Goal: Information Seeking & Learning: Learn about a topic

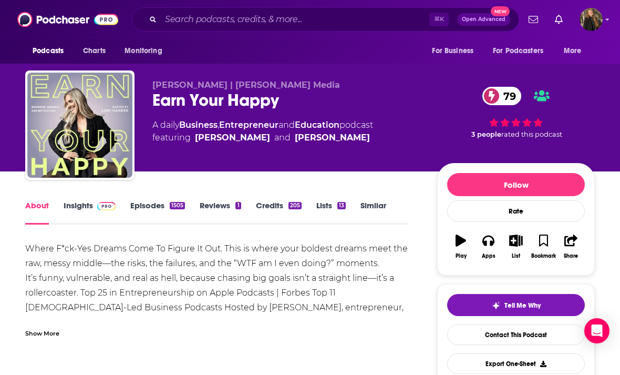
click at [154, 102] on div "Earn Your Happy 79" at bounding box center [286, 100] width 268 height 20
click at [157, 102] on div "Earn Your Happy 79" at bounding box center [286, 100] width 268 height 20
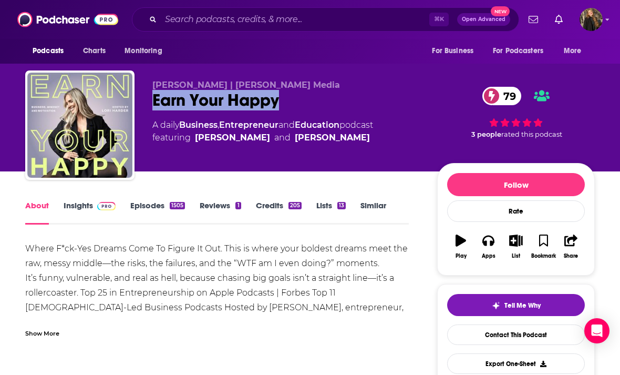
copy h1 "Earn Your Happy"
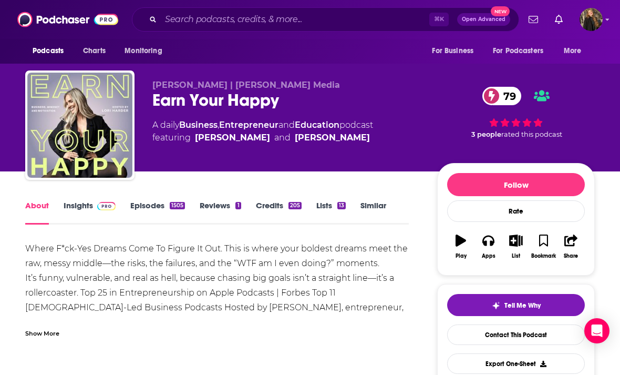
click at [77, 212] on link "Insights" at bounding box center [90, 212] width 52 height 24
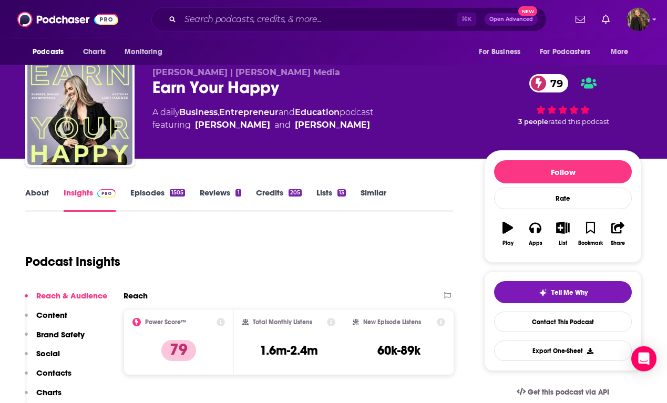
scroll to position [20, 0]
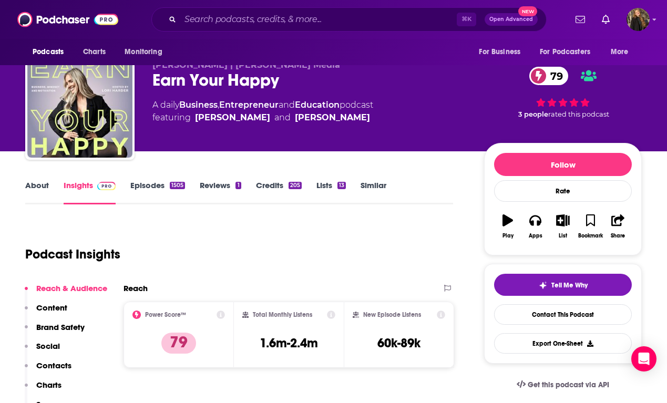
click at [261, 191] on link "Credits 205" at bounding box center [279, 192] width 46 height 24
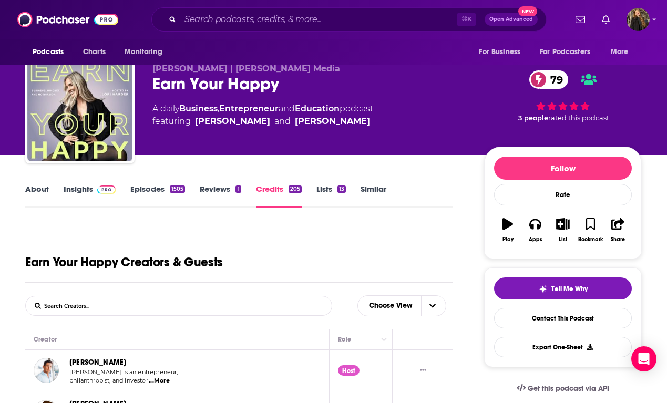
scroll to position [9, 0]
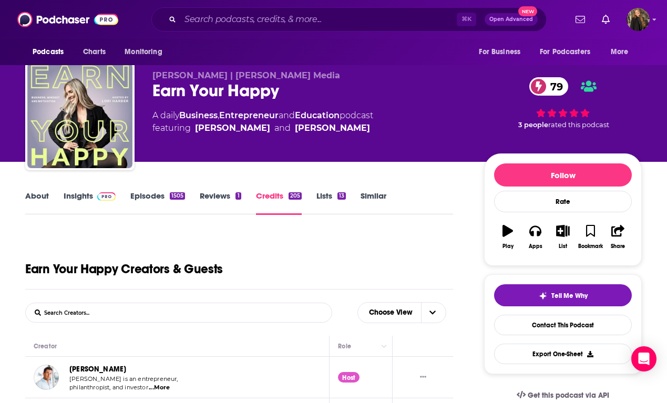
click at [154, 207] on link "Episodes 1505" at bounding box center [157, 203] width 55 height 24
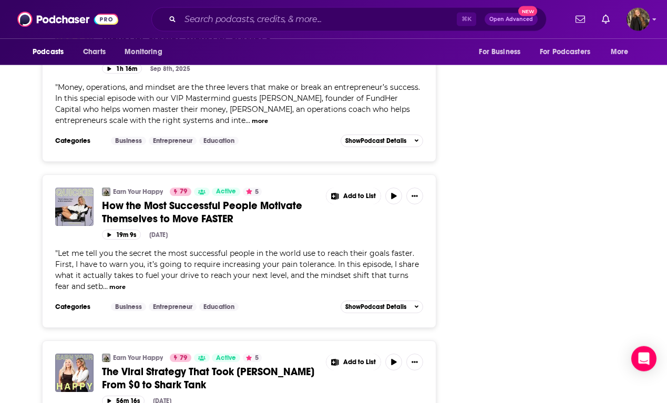
scroll to position [3304, 0]
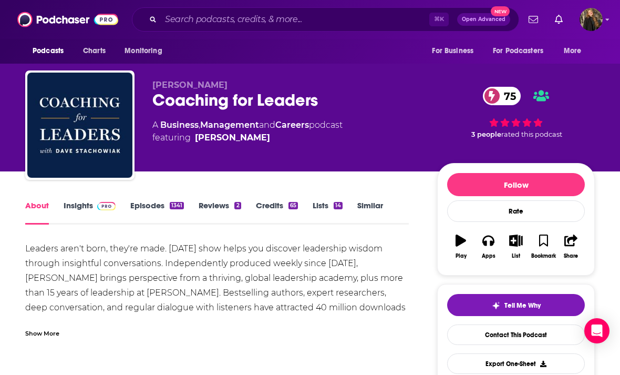
click at [97, 207] on img at bounding box center [106, 206] width 18 height 8
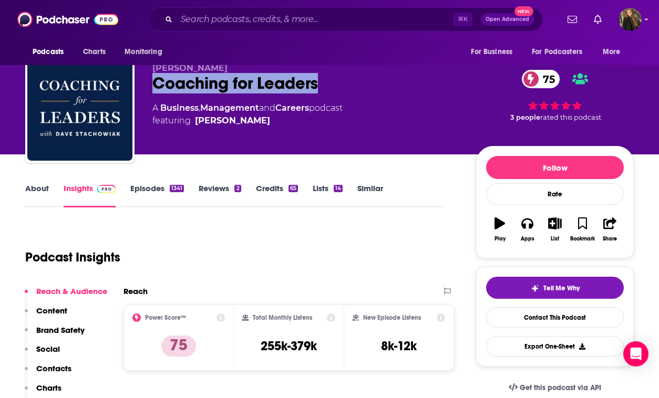
scroll to position [4, 0]
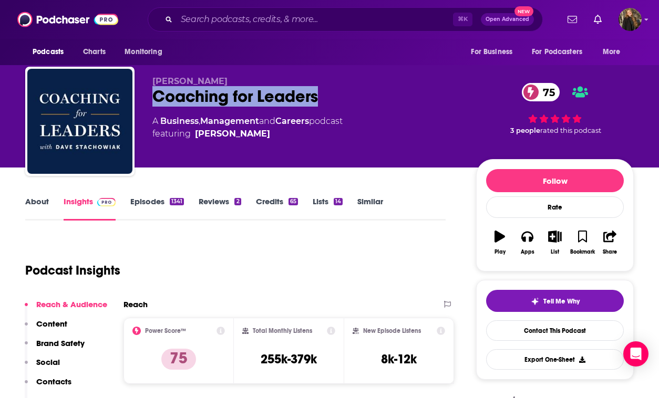
click at [261, 204] on link "Credits 65" at bounding box center [277, 208] width 42 height 24
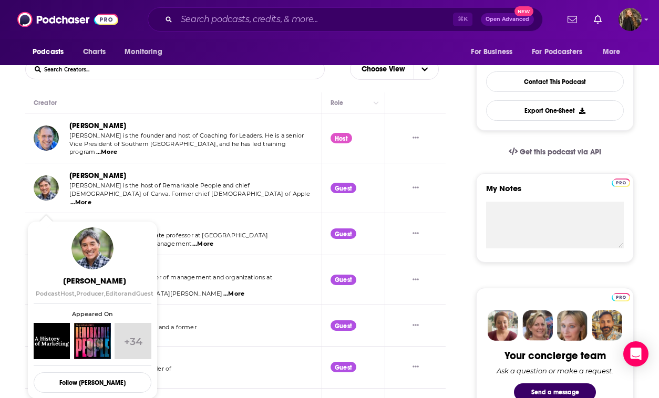
scroll to position [254, 0]
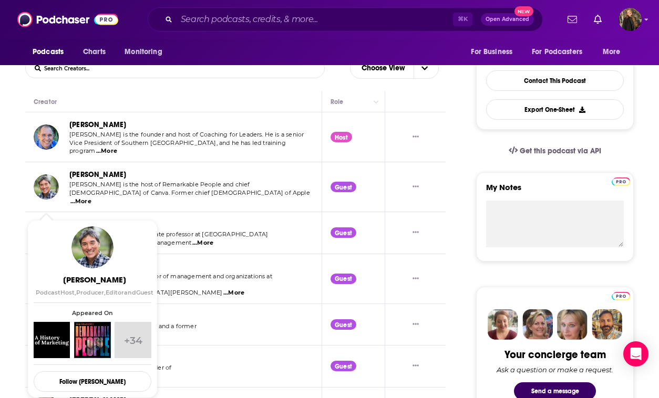
click at [125, 321] on span "Guy Kawasaki Podcast Host , Producer , Editor and Guest Appeared On +34 Follow …" at bounding box center [93, 308] width 118 height 165
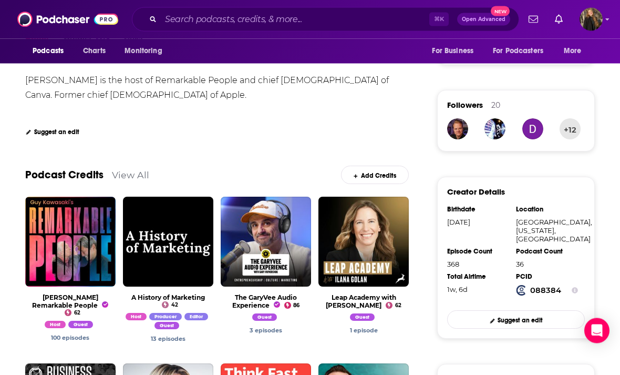
scroll to position [232, 0]
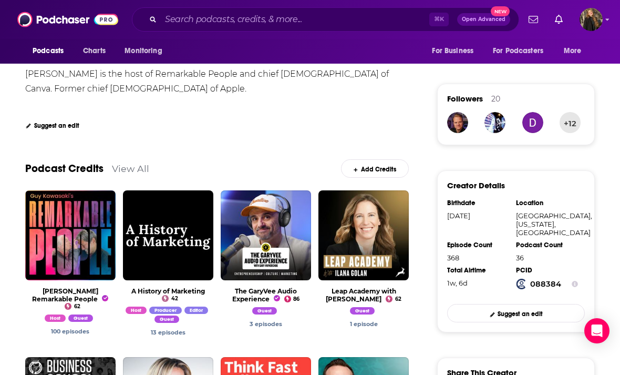
click at [86, 227] on link "View Podcast" at bounding box center [70, 235] width 65 height 19
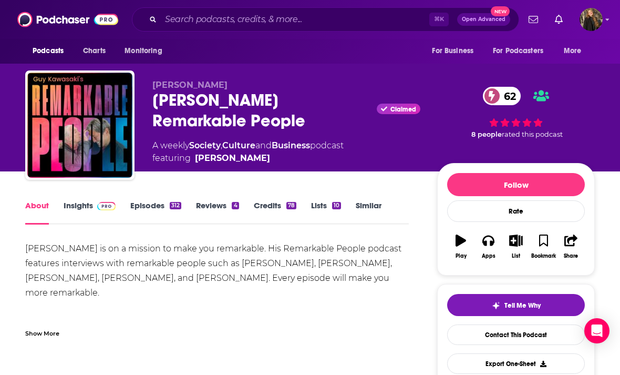
click at [72, 202] on link "Insights" at bounding box center [90, 212] width 52 height 24
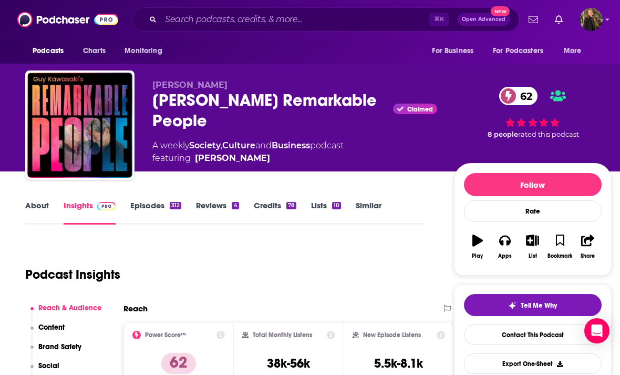
click at [38, 202] on link "About" at bounding box center [37, 212] width 24 height 24
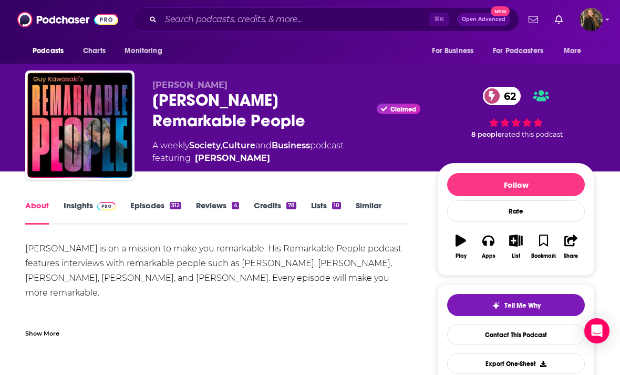
click at [167, 209] on link "Episodes 312" at bounding box center [155, 212] width 51 height 24
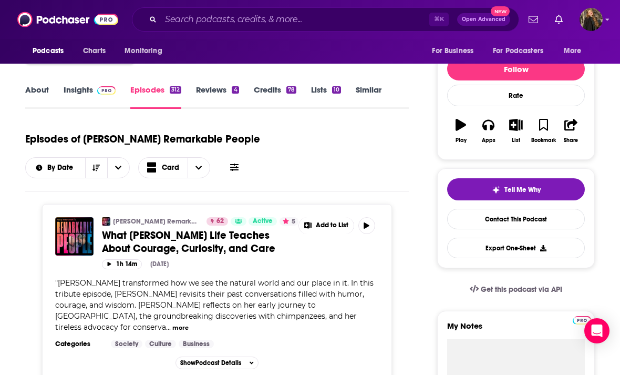
scroll to position [115, 0]
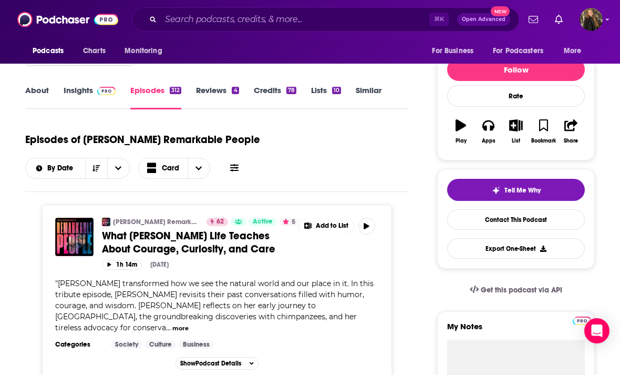
click at [569, 176] on div "Tell Me Why Contact This Podcast Export One-Sheet" at bounding box center [516, 219] width 158 height 100
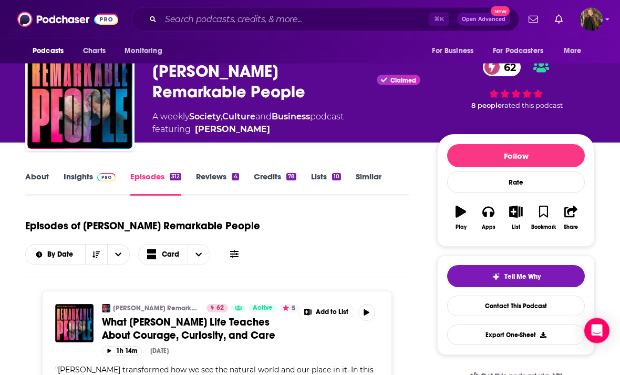
scroll to position [0, 0]
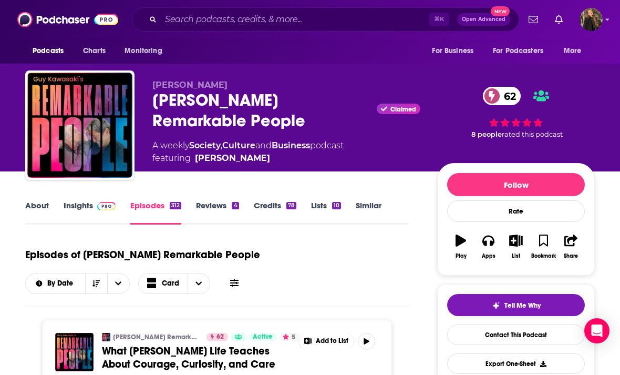
click at [287, 209] on div "78" at bounding box center [291, 205] width 10 height 7
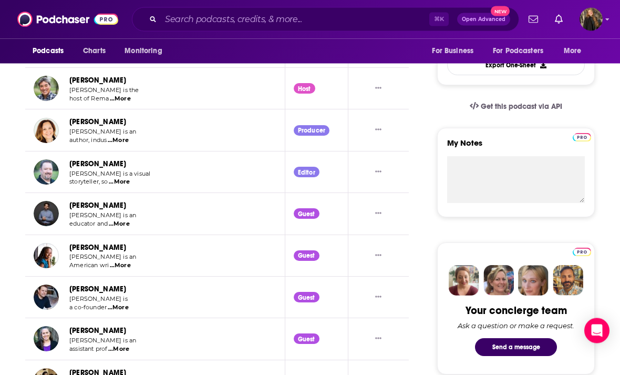
scroll to position [298, 0]
click at [49, 255] on img "Jamia Wilson" at bounding box center [46, 255] width 25 height 25
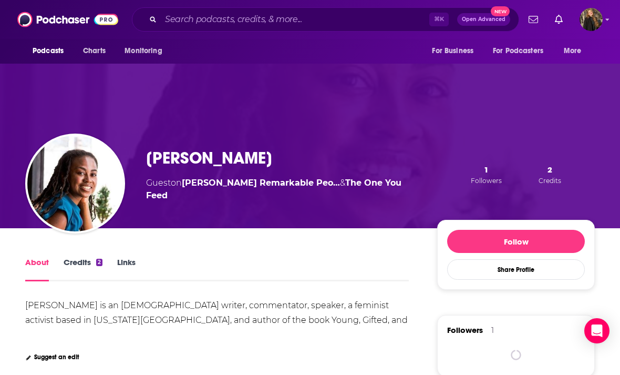
click at [52, 257] on div "About" at bounding box center [44, 269] width 38 height 24
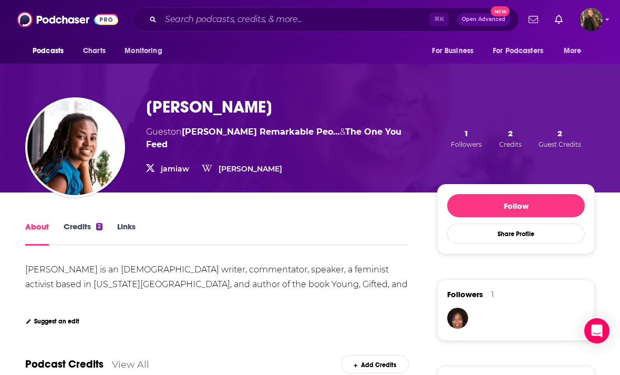
scroll to position [20, 0]
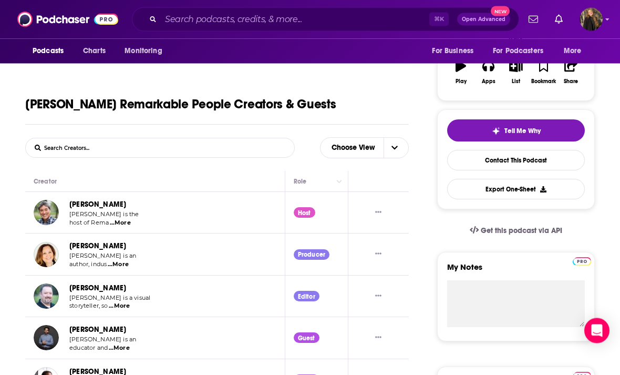
scroll to position [143, 0]
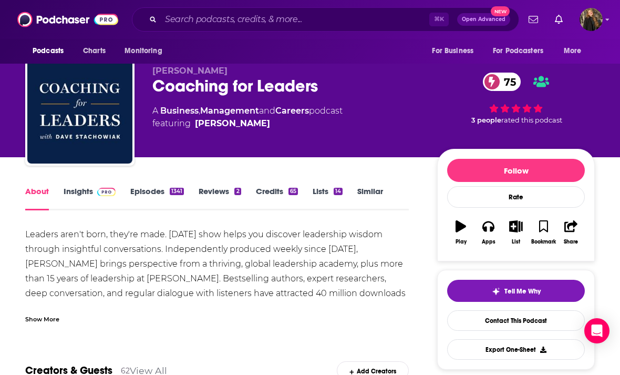
scroll to position [21, 0]
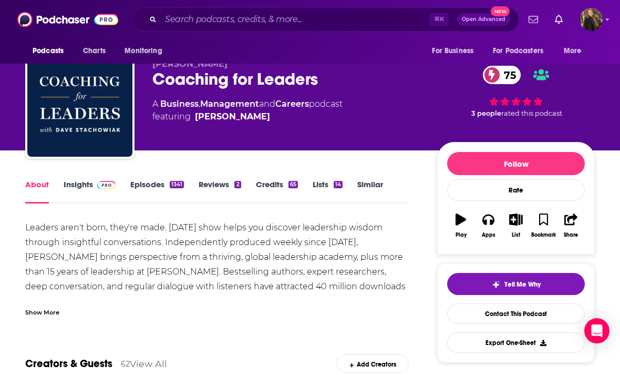
click at [282, 185] on link "Credits 65" at bounding box center [277, 191] width 42 height 24
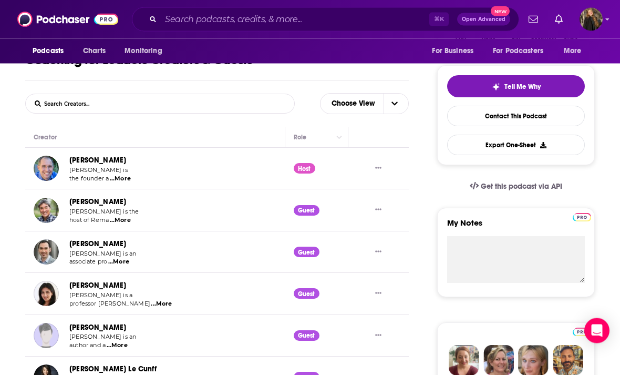
scroll to position [220, 0]
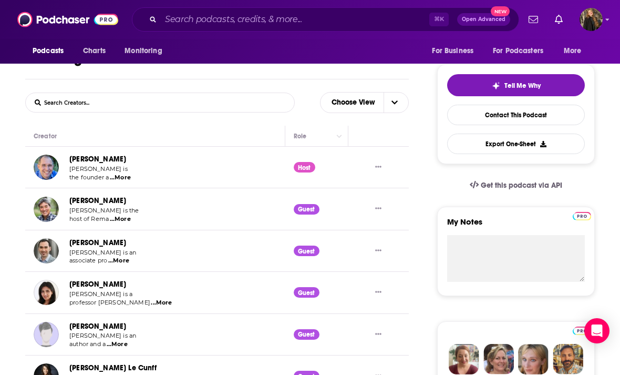
click at [74, 246] on link "Colin Fisher" at bounding box center [97, 242] width 57 height 9
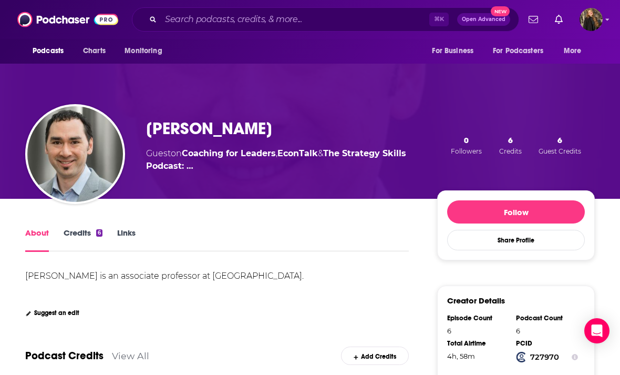
scroll to position [30, 0]
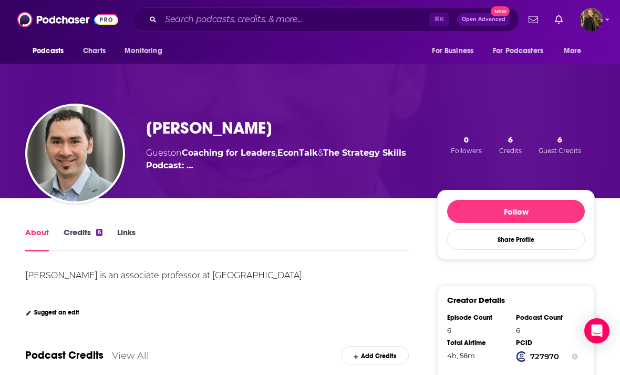
click at [68, 232] on link "Credits 6" at bounding box center [83, 239] width 39 height 24
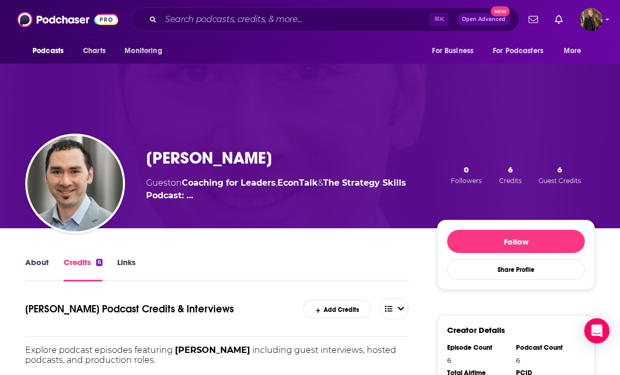
click at [81, 272] on link "Credits 6" at bounding box center [83, 269] width 39 height 24
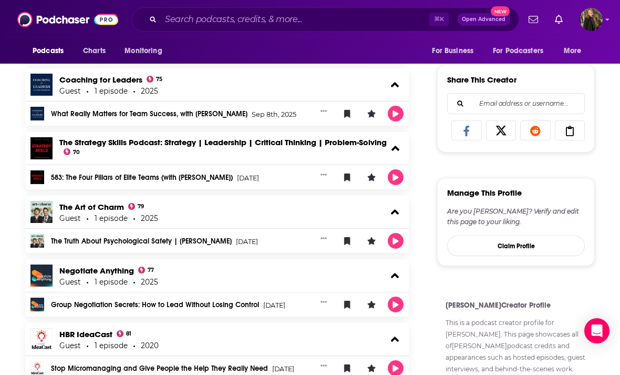
scroll to position [394, 0]
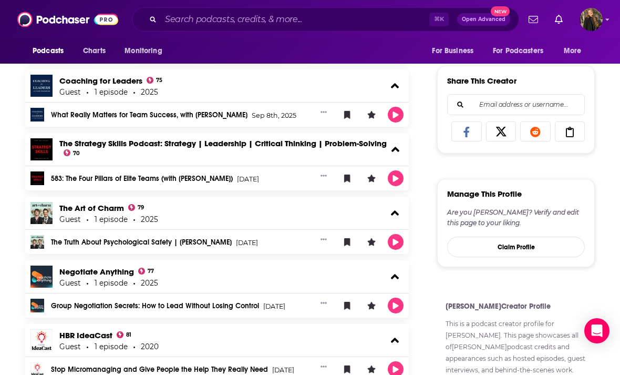
click at [45, 276] on img at bounding box center [41, 276] width 22 height 22
click at [40, 285] on img at bounding box center [41, 276] width 22 height 22
click at [79, 268] on div "Negotiate Anything 77 Guest 1 episode 2025" at bounding box center [216, 276] width 383 height 33
click at [76, 271] on link "Negotiate Anything" at bounding box center [96, 271] width 75 height 10
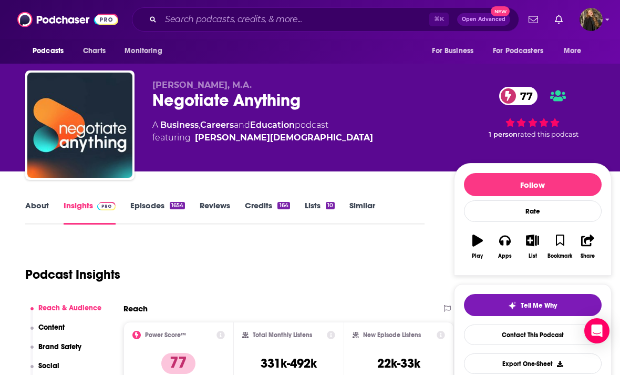
click at [38, 208] on link "About" at bounding box center [37, 212] width 24 height 24
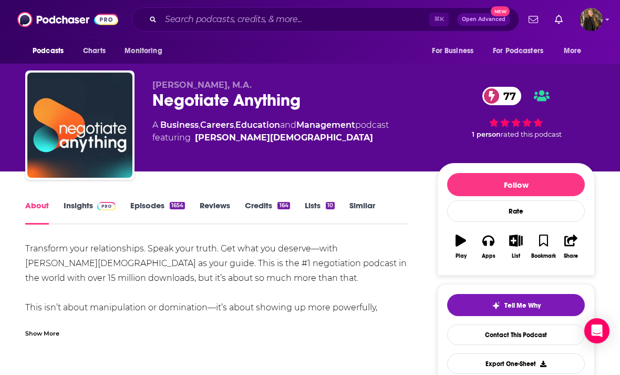
click at [88, 212] on link "Insights" at bounding box center [90, 212] width 52 height 24
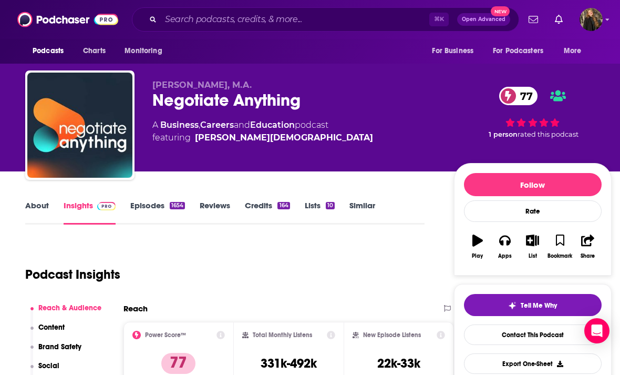
click at [138, 203] on link "Episodes 1654" at bounding box center [157, 212] width 55 height 24
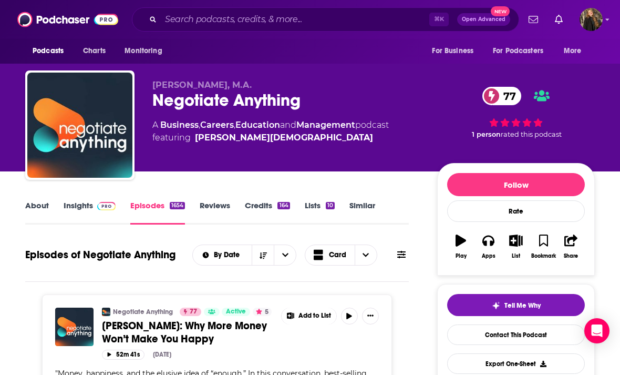
click at [167, 106] on div "Negotiate Anything 77" at bounding box center [286, 100] width 268 height 20
click at [167, 103] on div "Negotiate Anything 77" at bounding box center [286, 100] width 268 height 20
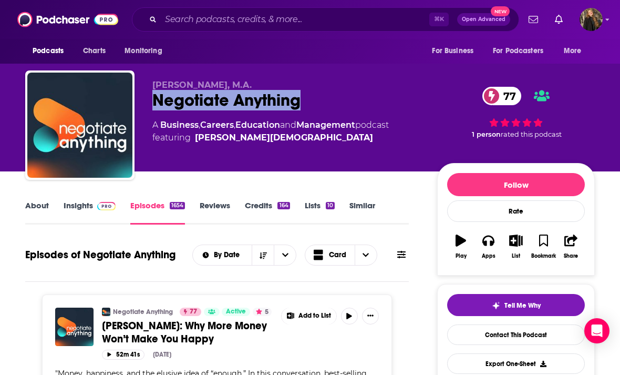
copy h2 "Negotiate Anything"
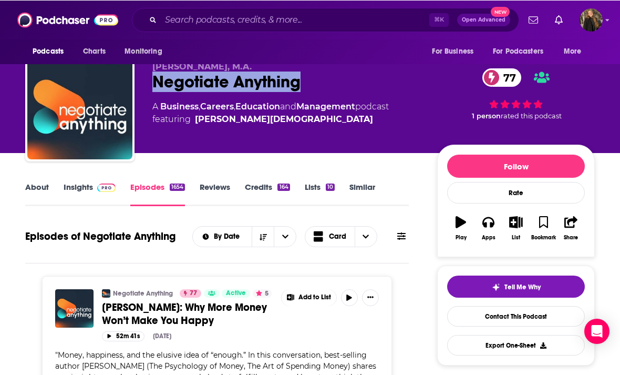
scroll to position [18, 0]
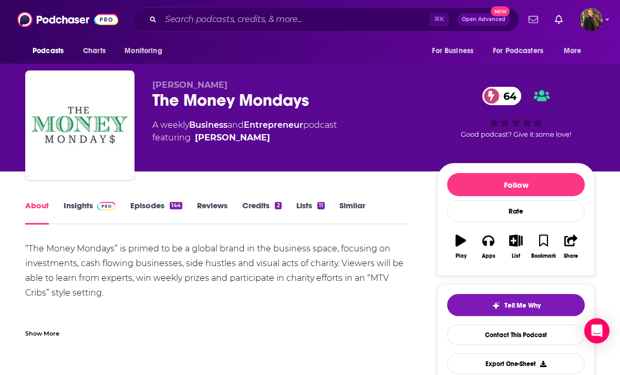
click at [86, 214] on link "Insights" at bounding box center [90, 212] width 52 height 24
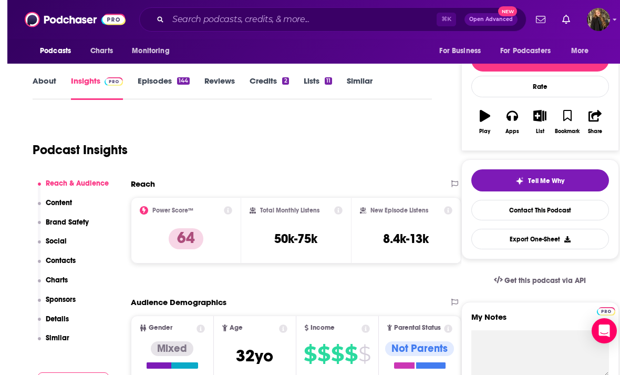
scroll to position [65, 0]
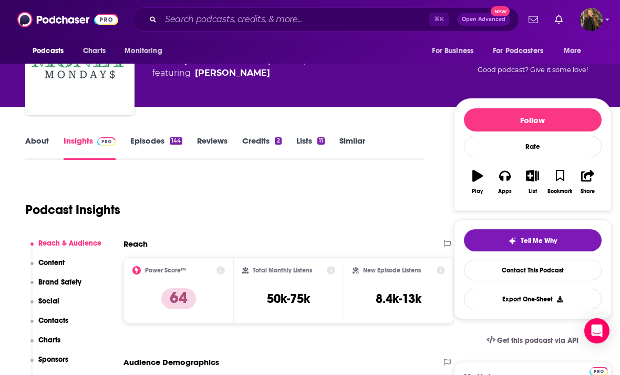
click at [46, 149] on link "About" at bounding box center [37, 148] width 24 height 24
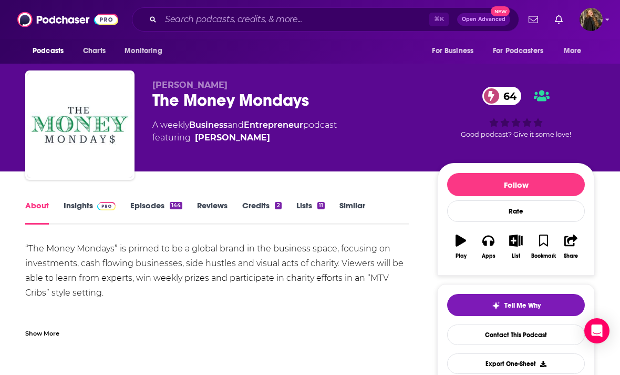
click at [161, 103] on div "The Money Mondays 64" at bounding box center [286, 100] width 268 height 20
click at [159, 103] on div "The Money Mondays 64" at bounding box center [286, 100] width 268 height 20
click at [159, 102] on div "The Money Mondays 64" at bounding box center [286, 100] width 268 height 20
click at [155, 103] on div "The Money Mondays 64" at bounding box center [286, 100] width 268 height 20
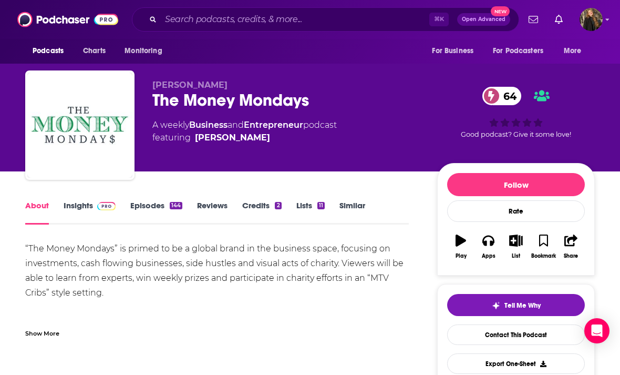
click at [154, 102] on div "The Money Mondays 64" at bounding box center [286, 100] width 268 height 20
click at [158, 101] on div "The Money Mondays 64" at bounding box center [286, 100] width 268 height 20
click at [157, 101] on div "The Money Mondays 64" at bounding box center [286, 100] width 268 height 20
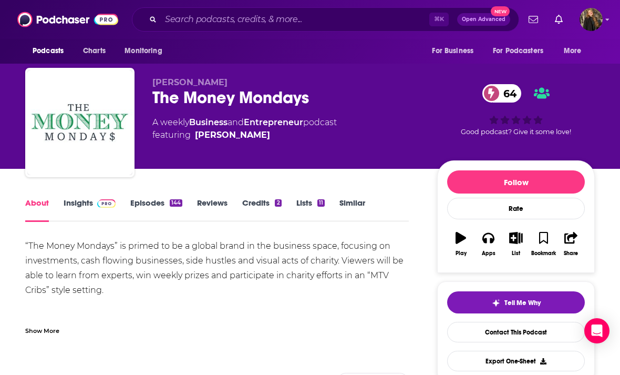
scroll to position [11, 0]
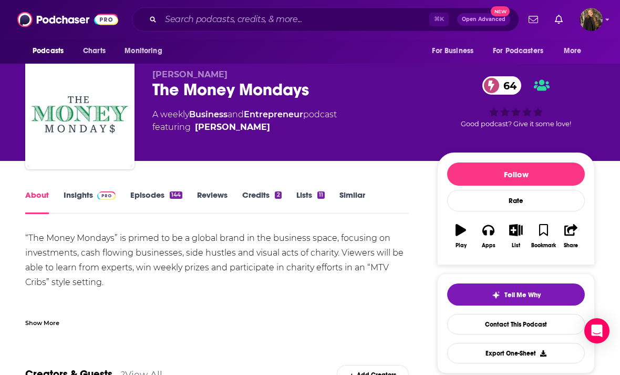
click at [155, 90] on div "The Money Mondays 64" at bounding box center [286, 89] width 268 height 20
click at [157, 89] on div "The Money Mondays 64" at bounding box center [286, 89] width 268 height 20
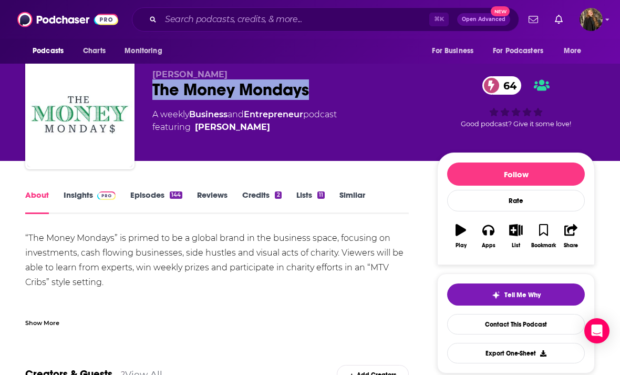
copy h1 "The Money Mondays"
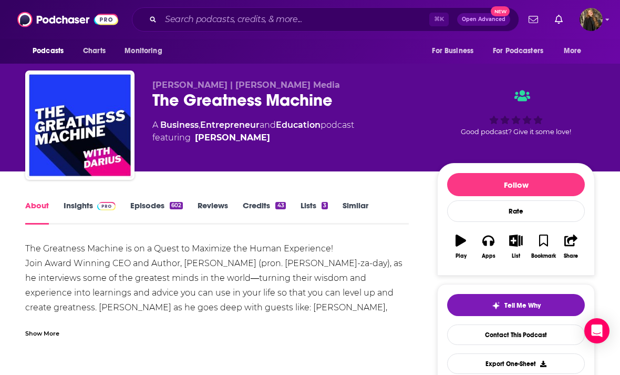
click at [164, 101] on div "The Greatness Machine" at bounding box center [286, 100] width 268 height 20
click at [143, 209] on link "Episodes 602" at bounding box center [156, 212] width 53 height 24
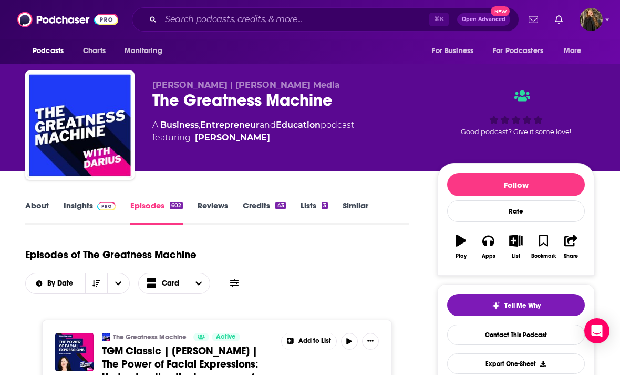
click at [75, 210] on link "Insights" at bounding box center [90, 212] width 52 height 24
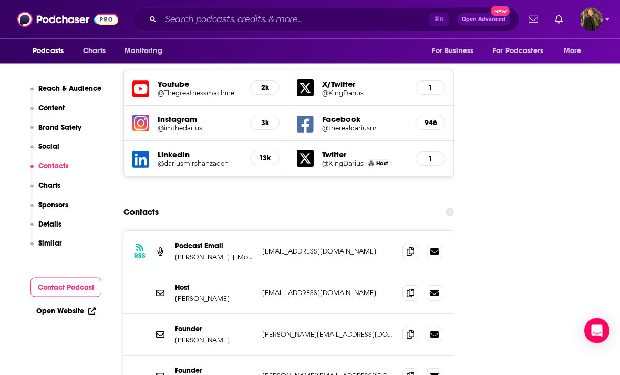
scroll to position [1238, 0]
click at [415, 285] on span at bounding box center [410, 293] width 16 height 16
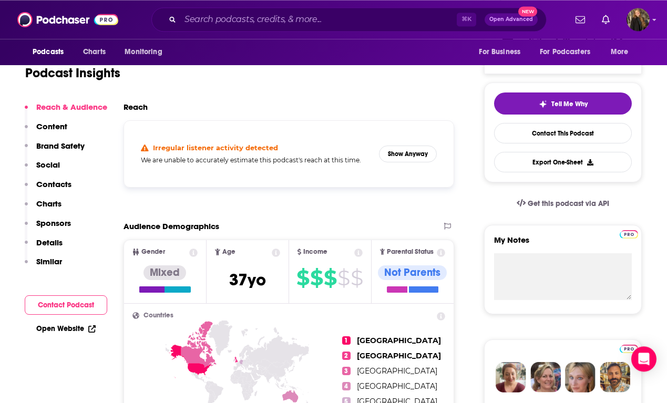
scroll to position [0, 0]
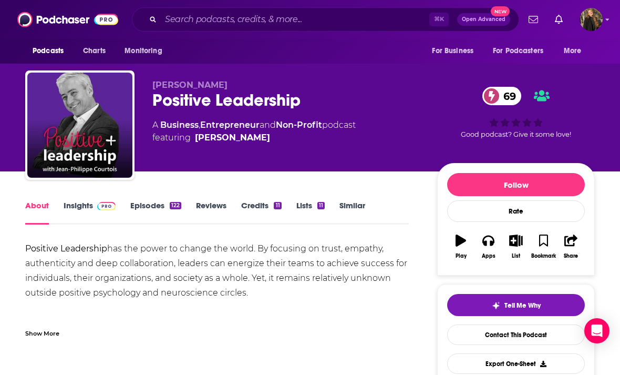
click at [153, 210] on link "Episodes 122" at bounding box center [155, 212] width 51 height 24
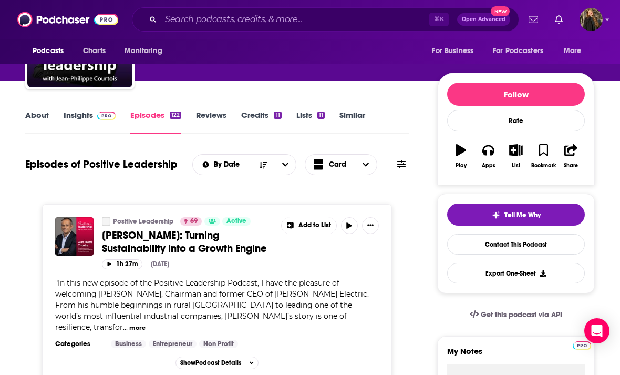
scroll to position [47, 0]
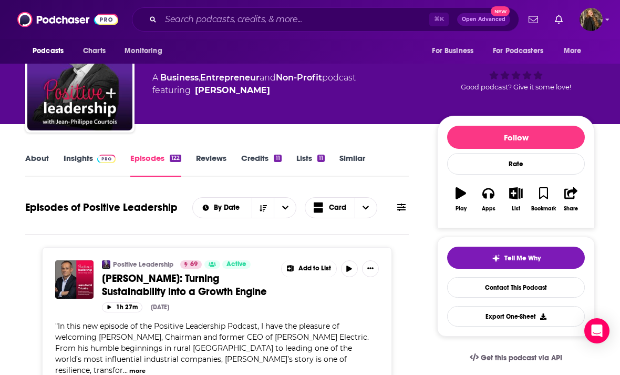
click at [86, 168] on link "Insights" at bounding box center [90, 165] width 52 height 24
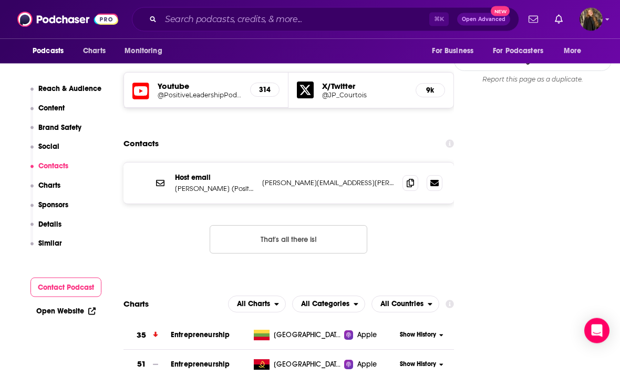
click at [412, 179] on icon at bounding box center [410, 183] width 7 height 8
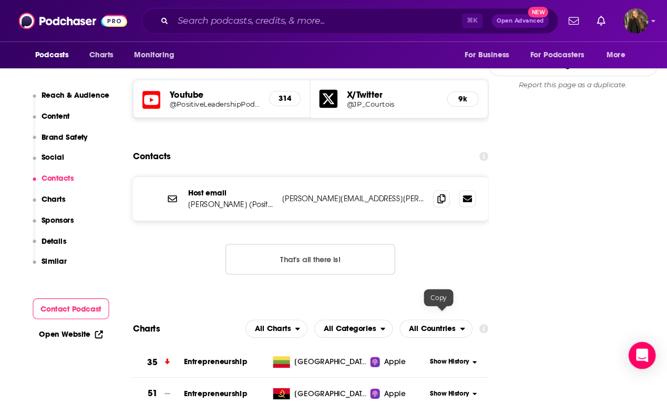
scroll to position [2282, 0]
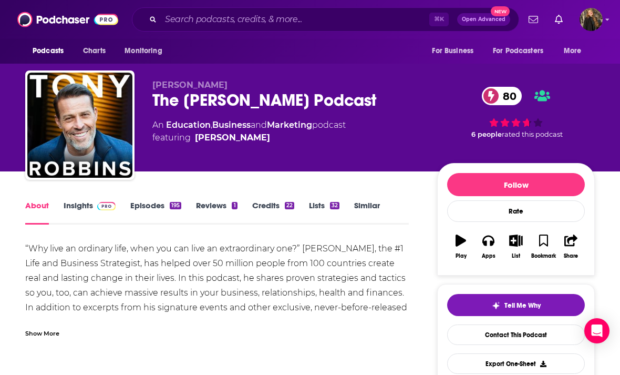
click at [161, 204] on link "Episodes 195" at bounding box center [155, 212] width 51 height 24
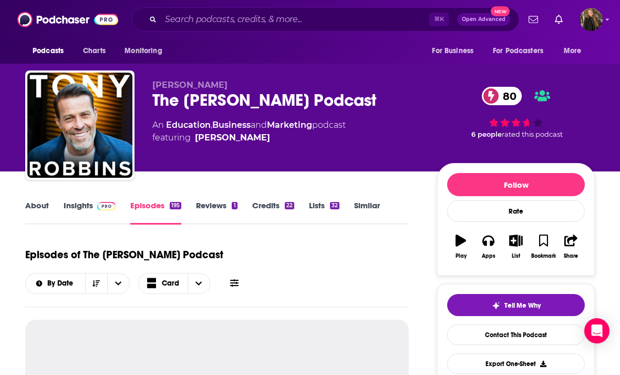
click at [136, 224] on link "Episodes 195" at bounding box center [155, 212] width 51 height 24
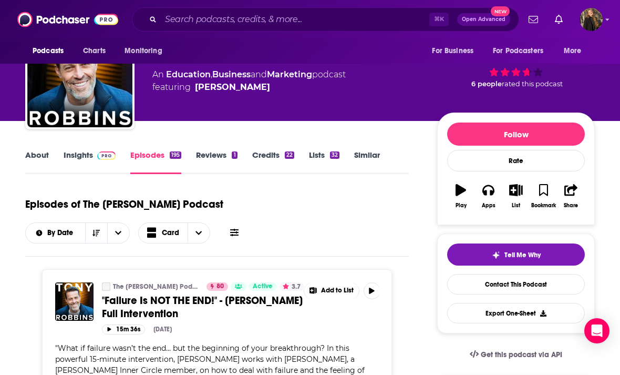
scroll to position [4, 0]
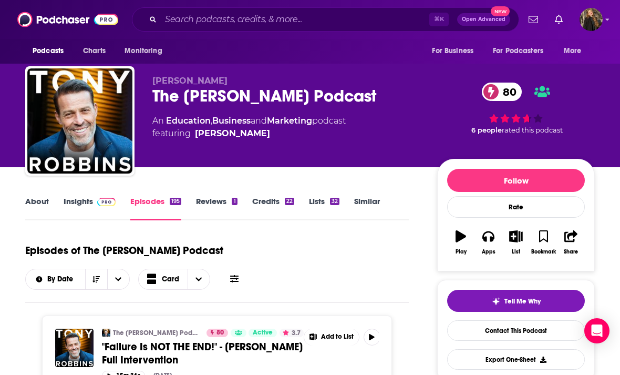
click at [81, 202] on link "Insights" at bounding box center [90, 208] width 52 height 24
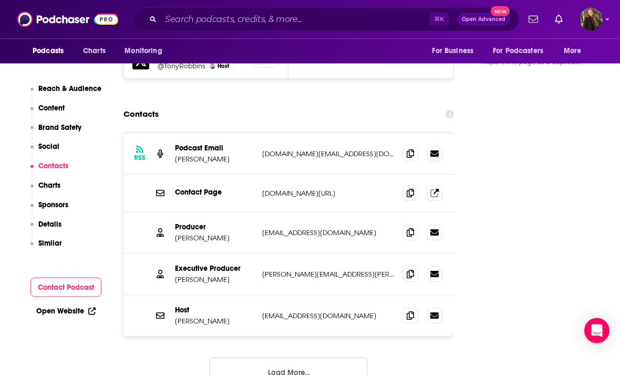
scroll to position [1345, 0]
click at [413, 311] on icon at bounding box center [410, 315] width 7 height 8
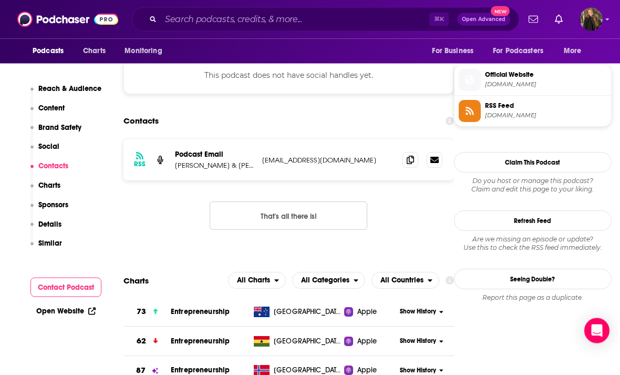
scroll to position [839, 0]
click at [414, 164] on icon at bounding box center [410, 159] width 7 height 8
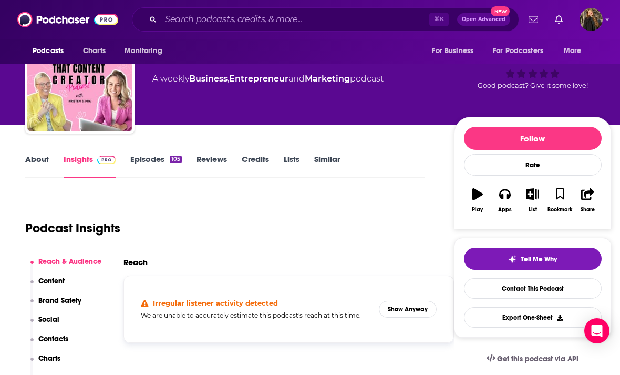
scroll to position [0, 0]
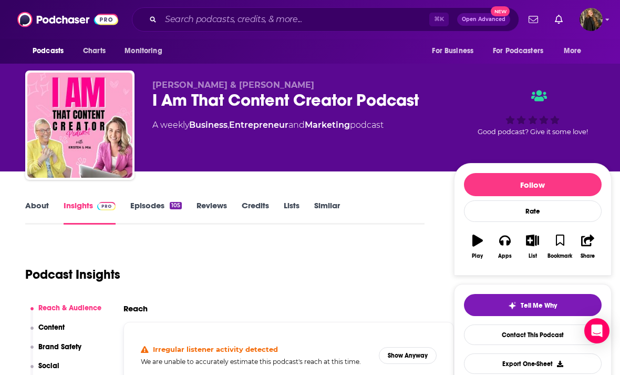
click at [150, 216] on link "Episodes 105" at bounding box center [155, 212] width 51 height 24
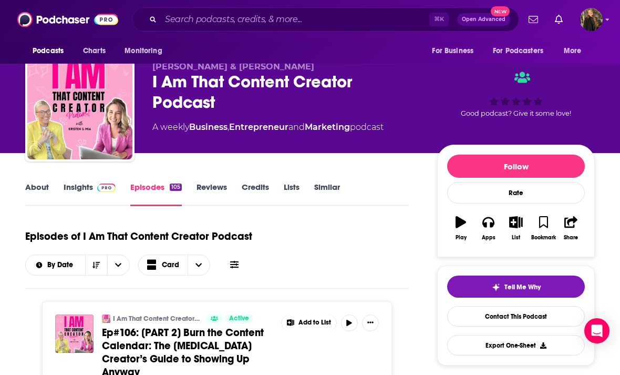
scroll to position [19, 0]
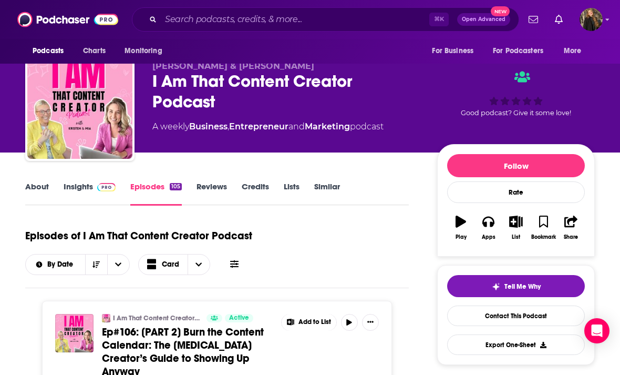
click at [40, 189] on link "About" at bounding box center [37, 193] width 24 height 24
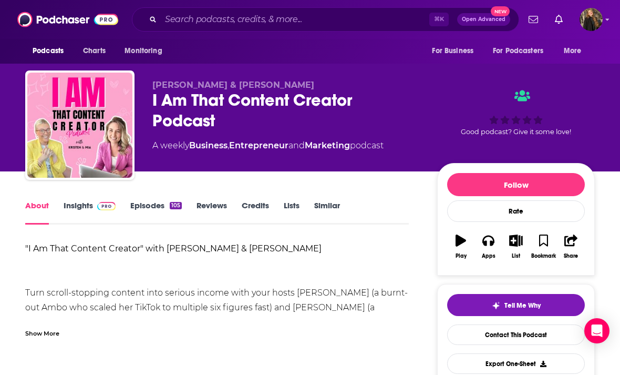
click at [81, 214] on link "Insights" at bounding box center [90, 212] width 52 height 24
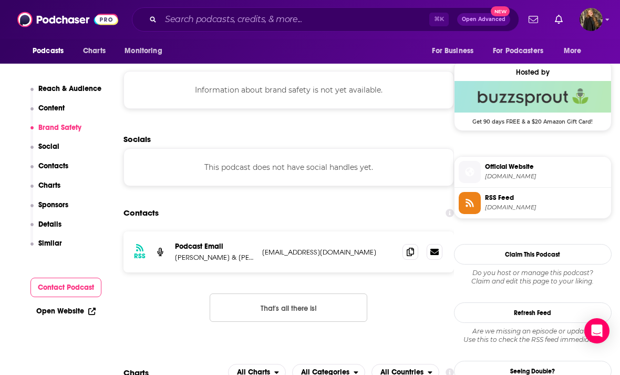
scroll to position [751, 0]
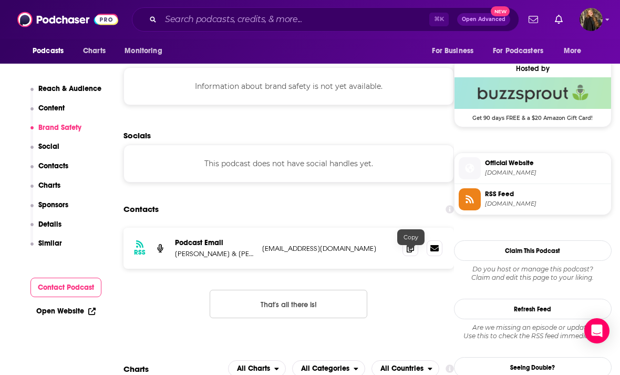
click at [411, 256] on span at bounding box center [410, 248] width 16 height 16
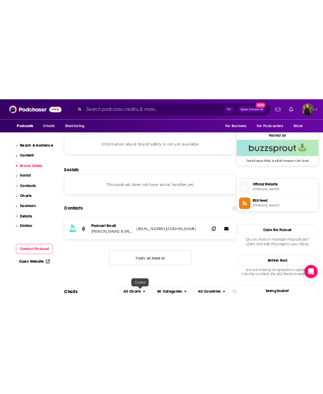
scroll to position [486, 0]
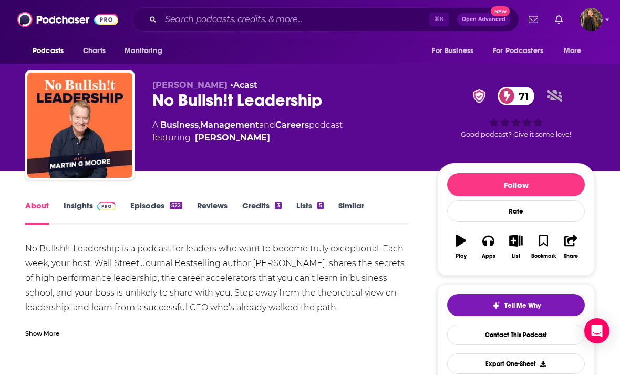
click at [165, 206] on link "Episodes 522" at bounding box center [156, 212] width 52 height 24
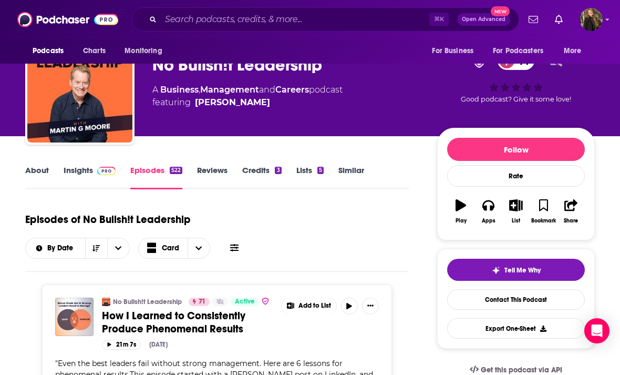
scroll to position [16, 0]
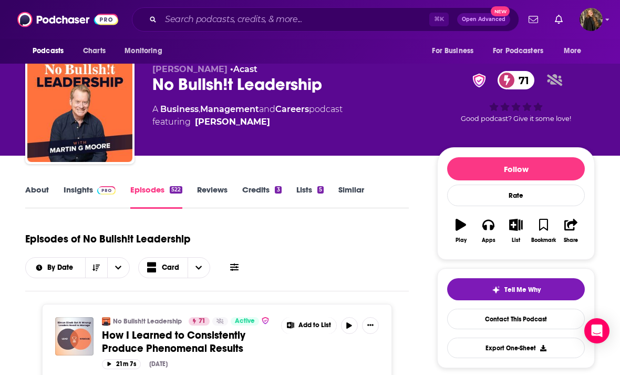
click at [86, 195] on link "Insights" at bounding box center [90, 196] width 52 height 24
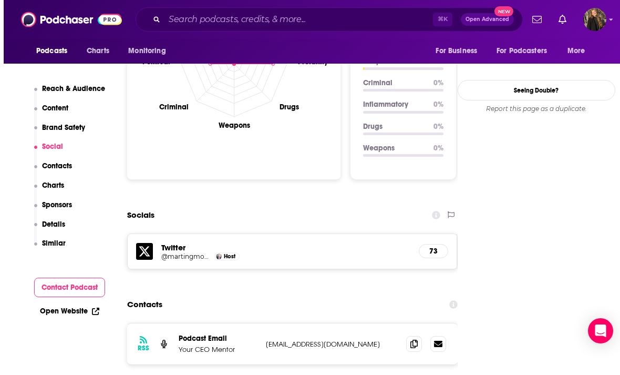
scroll to position [1105, 0]
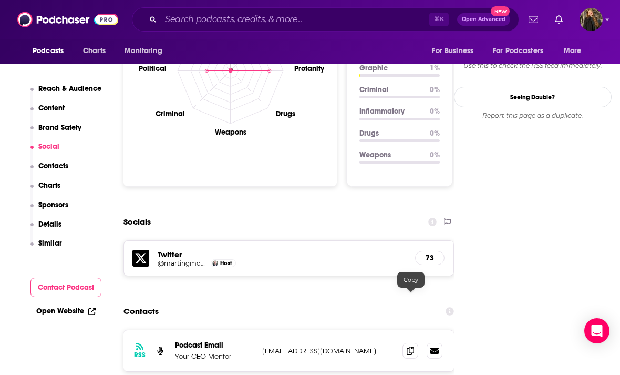
click at [408, 346] on icon at bounding box center [410, 350] width 7 height 8
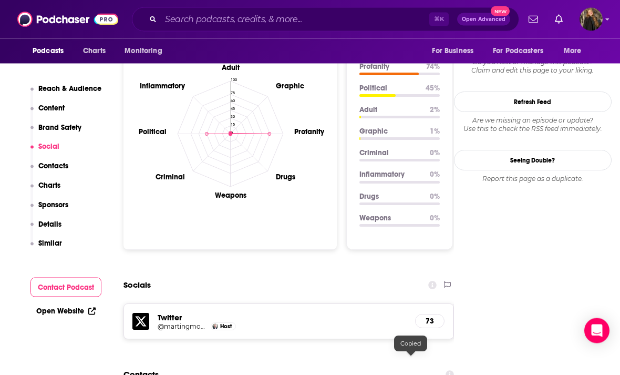
scroll to position [1001, 0]
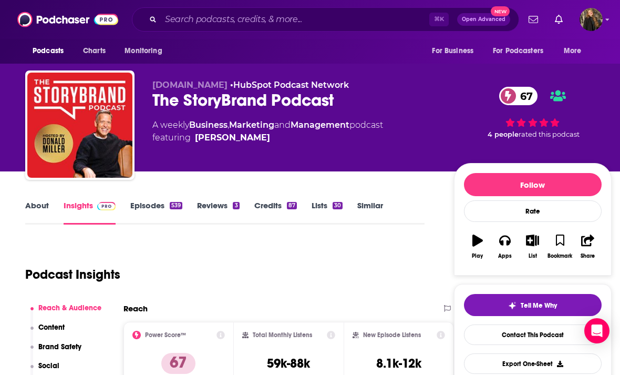
click at [154, 214] on link "Episodes 539" at bounding box center [156, 212] width 52 height 24
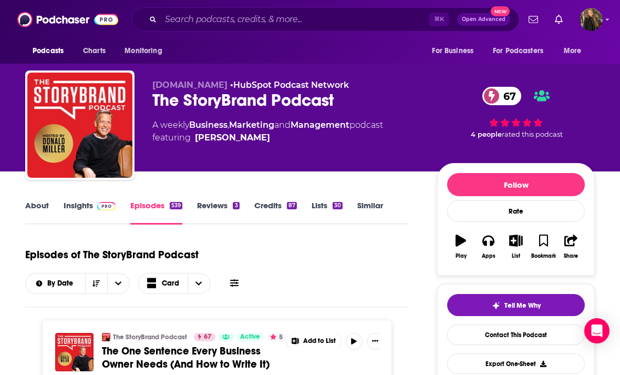
click at [89, 204] on link "Insights" at bounding box center [90, 212] width 52 height 24
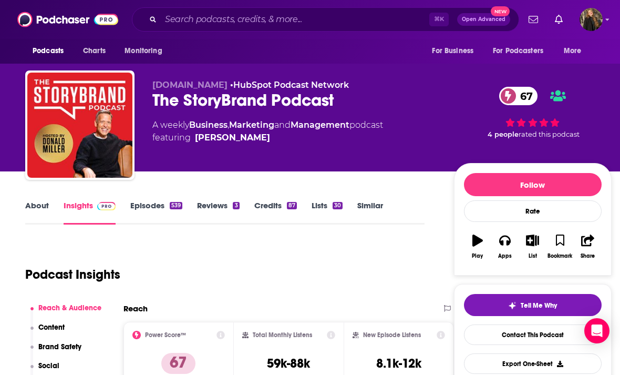
click at [76, 217] on link "Insights" at bounding box center [90, 212] width 52 height 24
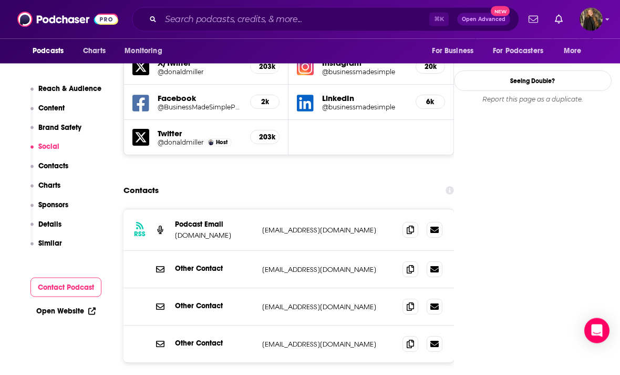
scroll to position [1295, 0]
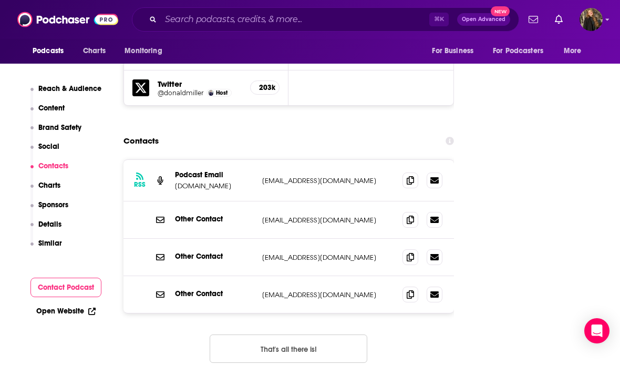
click at [407, 249] on span at bounding box center [410, 257] width 16 height 16
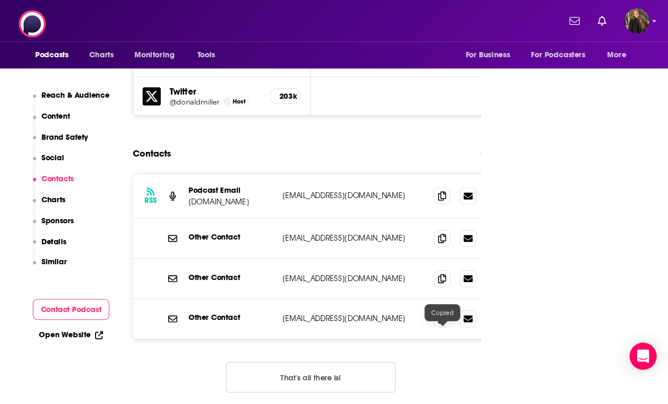
scroll to position [889, 0]
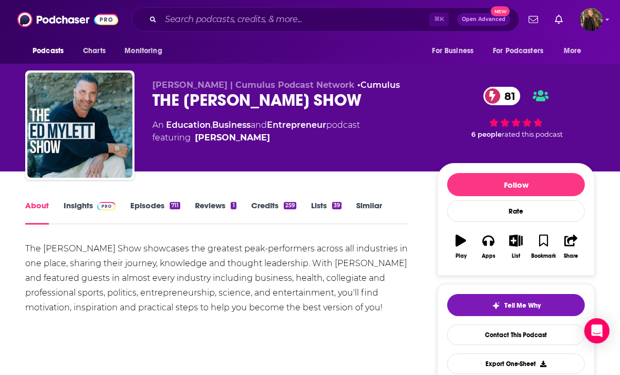
click at [74, 203] on link "Insights" at bounding box center [90, 212] width 52 height 24
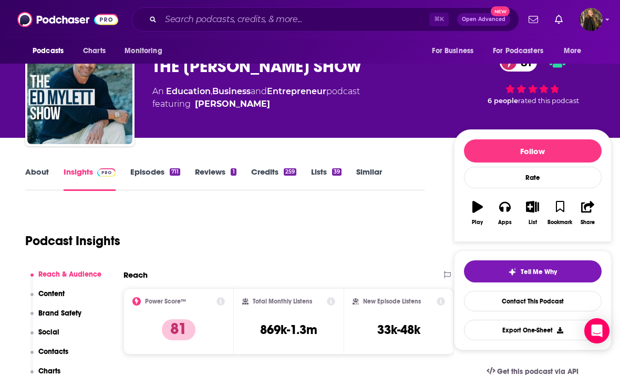
scroll to position [3, 0]
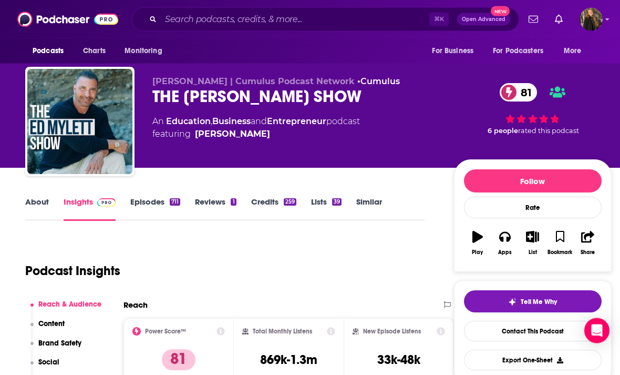
click at [134, 204] on link "Episodes 711" at bounding box center [155, 209] width 50 height 24
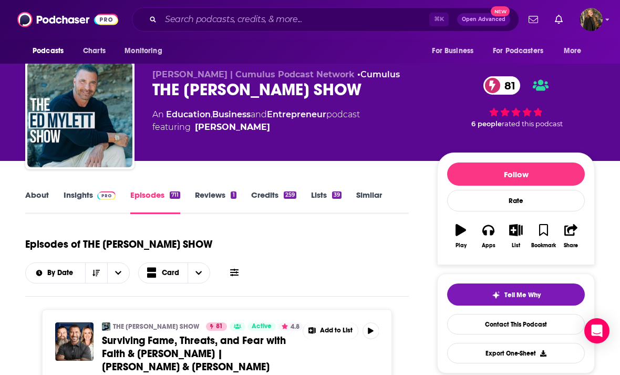
scroll to position [5, 0]
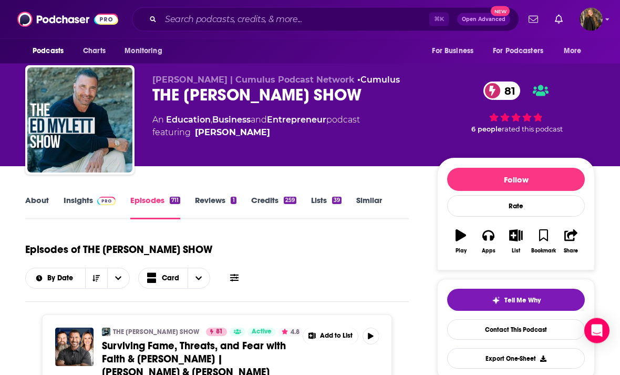
click at [78, 207] on link "Insights" at bounding box center [90, 207] width 52 height 24
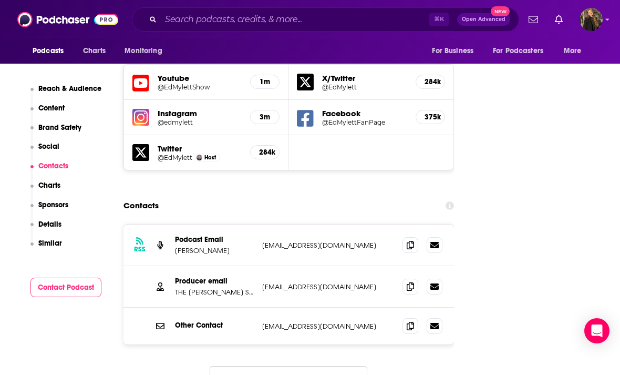
scroll to position [1222, 0]
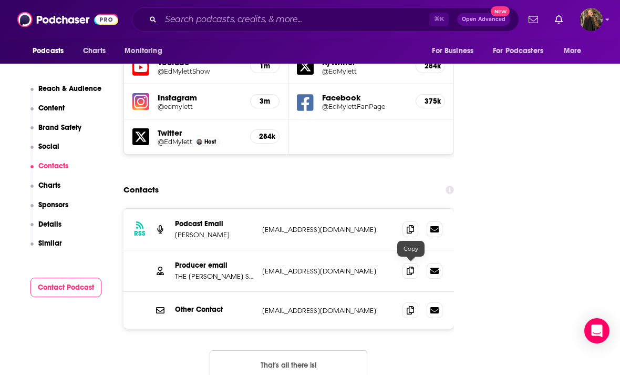
click at [409, 302] on span at bounding box center [410, 310] width 16 height 16
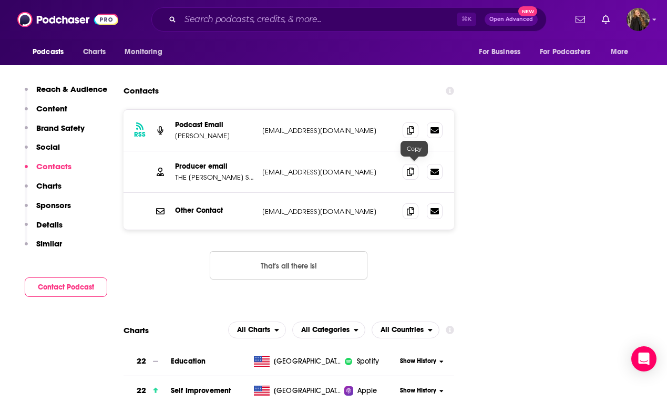
scroll to position [1297, 0]
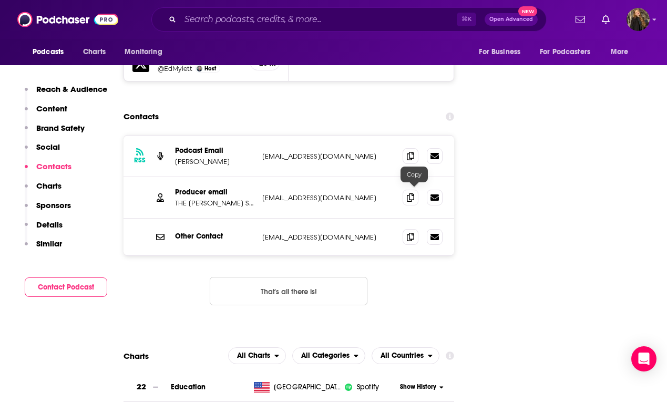
click at [414, 152] on icon at bounding box center [410, 156] width 7 height 8
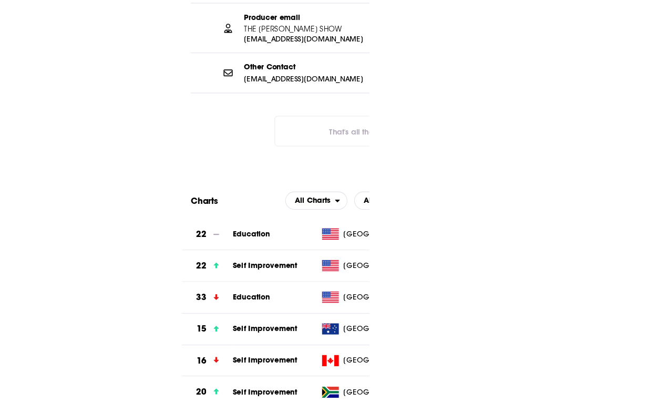
scroll to position [1473, 0]
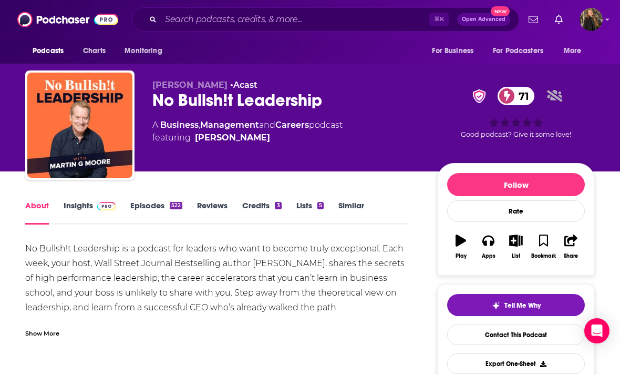
click at [44, 224] on link "About" at bounding box center [37, 212] width 24 height 24
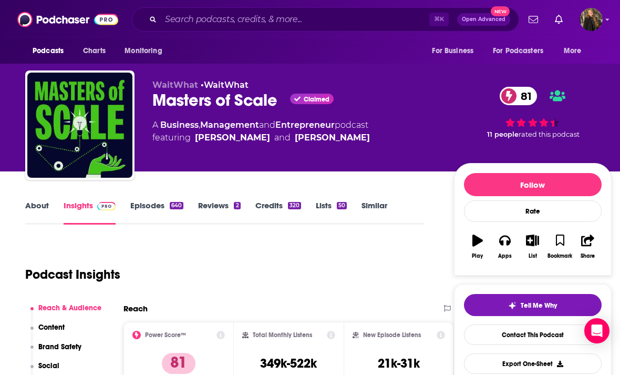
click at [47, 205] on link "About" at bounding box center [37, 212] width 24 height 24
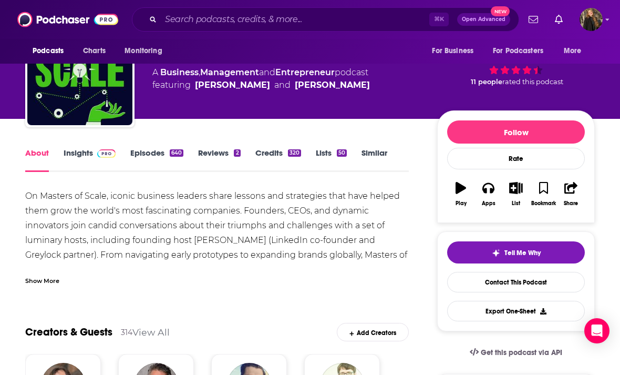
scroll to position [53, 0]
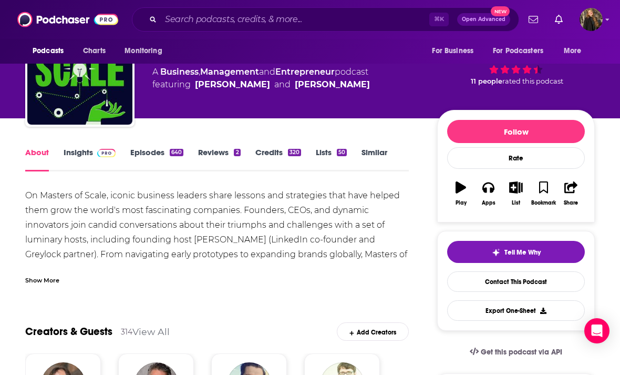
click at [85, 148] on link "Insights" at bounding box center [90, 159] width 52 height 24
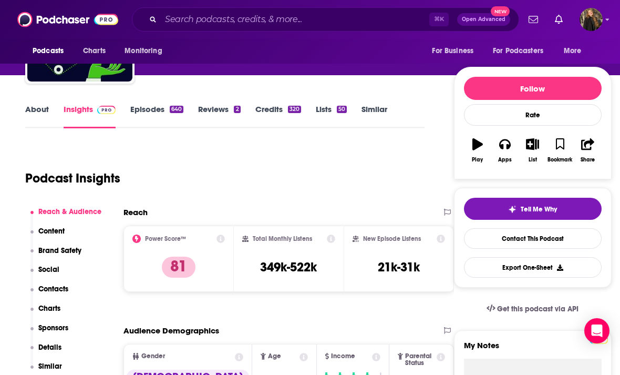
scroll to position [97, 0]
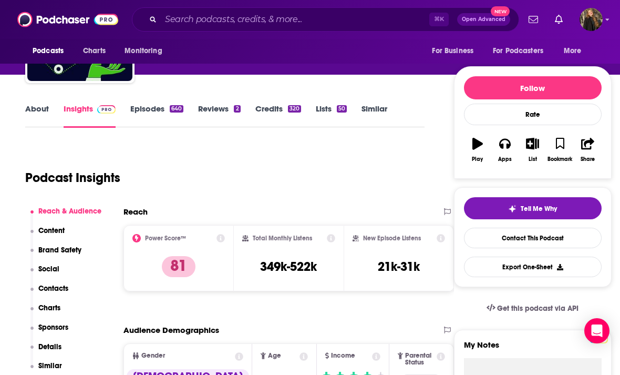
click at [147, 105] on link "Episodes 640" at bounding box center [156, 115] width 53 height 24
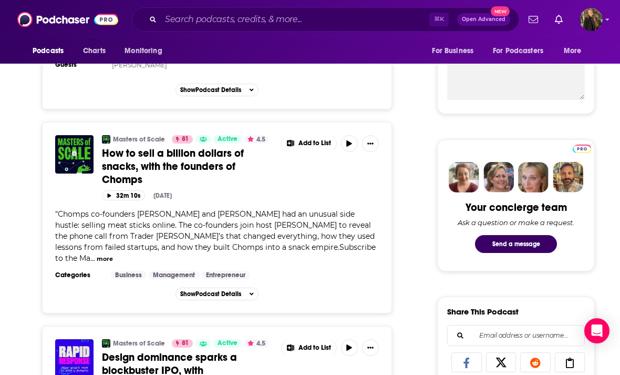
scroll to position [513, 0]
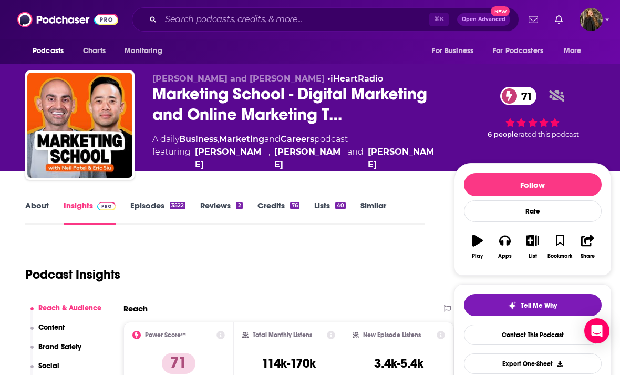
click at [141, 204] on link "Episodes 3522" at bounding box center [157, 212] width 55 height 24
